Goal: Check status: Check status

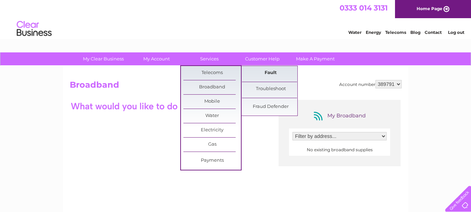
click at [272, 73] on link "Fault" at bounding box center [271, 73] width 58 height 14
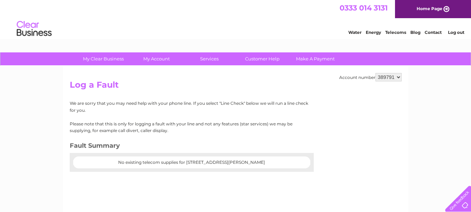
click at [231, 163] on center "No existing telecom supplies for 4 John St, Walsall, WS2 8AF" at bounding box center [191, 162] width 223 height 5
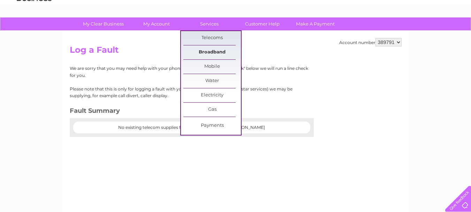
click at [207, 52] on link "Broadband" at bounding box center [212, 52] width 58 height 14
